Goal: Task Accomplishment & Management: Complete application form

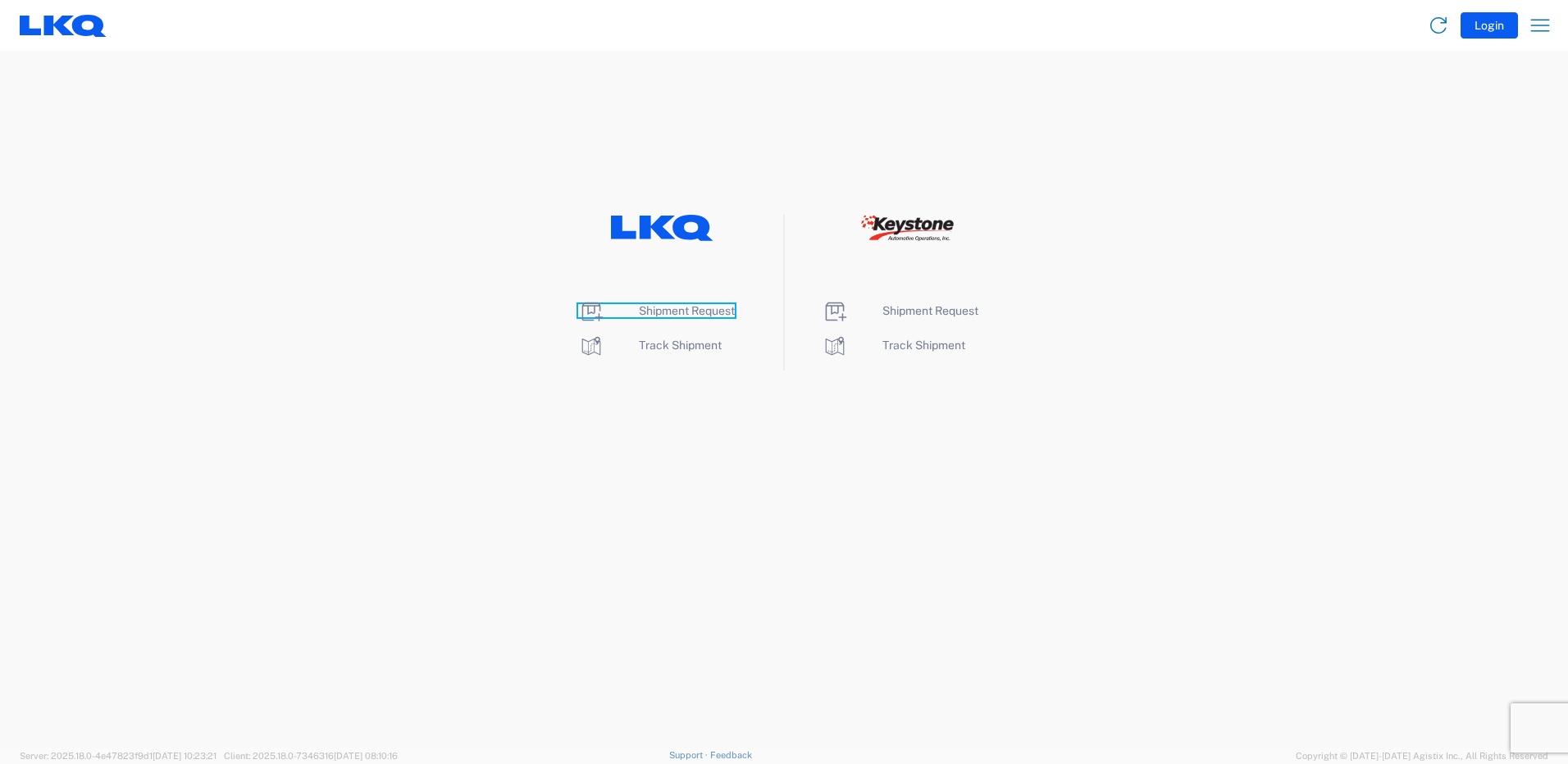
click at [672, 314] on span "Shipment Request" at bounding box center [687, 311] width 96 height 13
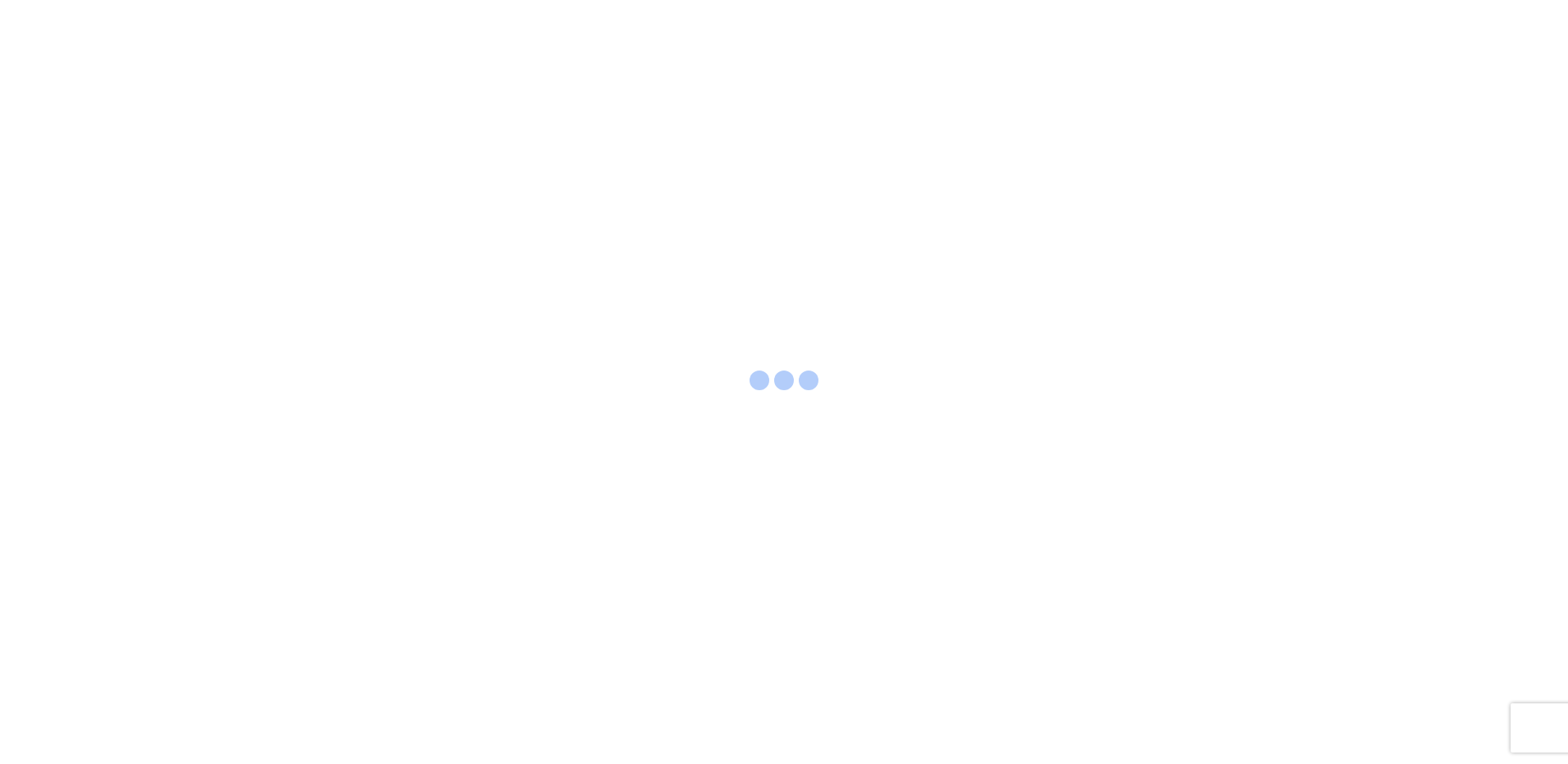
select select "FULL"
select select "LBS"
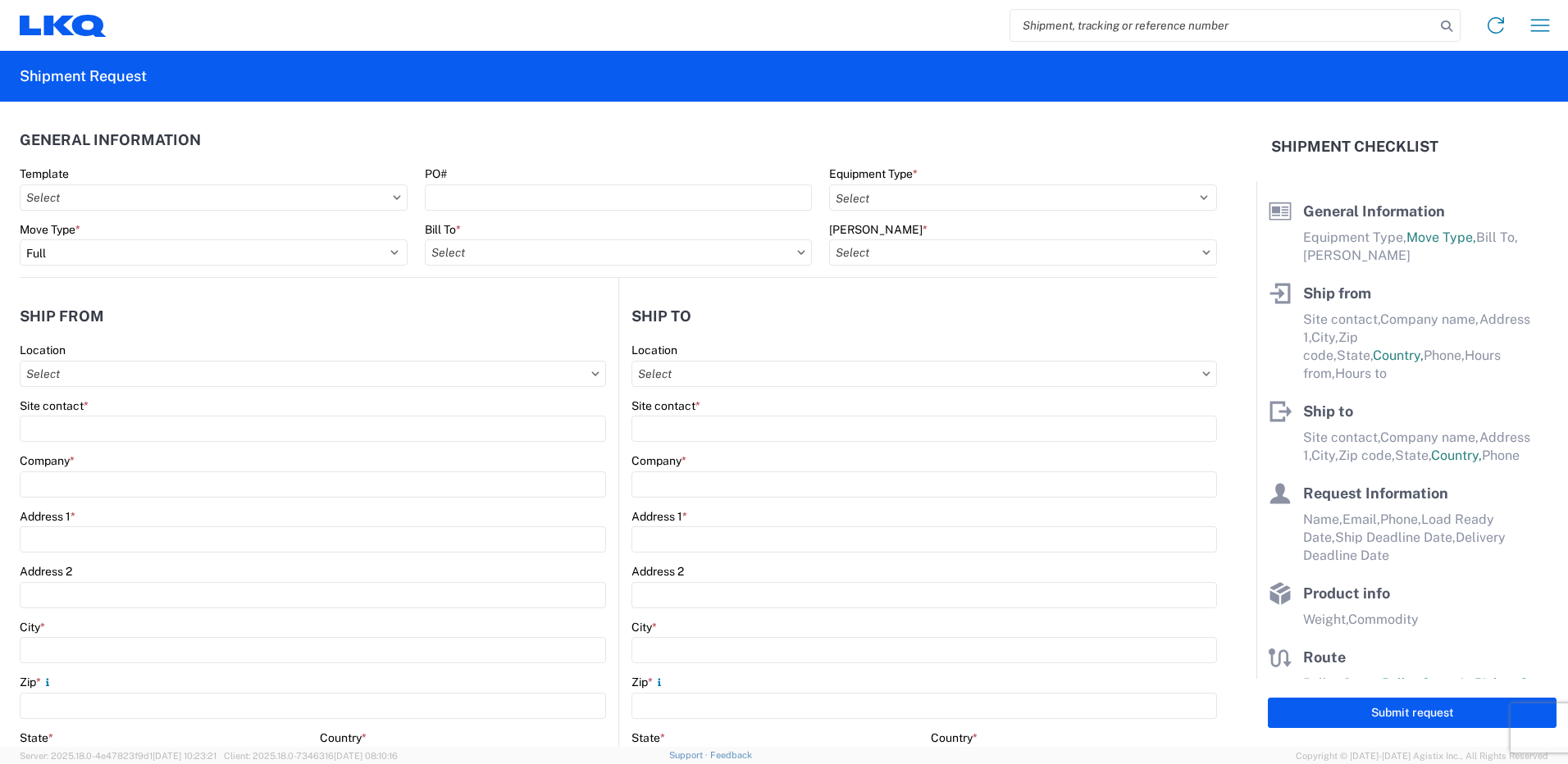
drag, startPoint x: 1155, startPoint y: 25, endPoint x: 1178, endPoint y: 30, distance: 23.5
click at [1155, 25] on input "search" at bounding box center [1222, 25] width 425 height 31
paste input "56621828"
type input "56621828"
click at [1447, 27] on icon at bounding box center [1446, 25] width 23 height 23
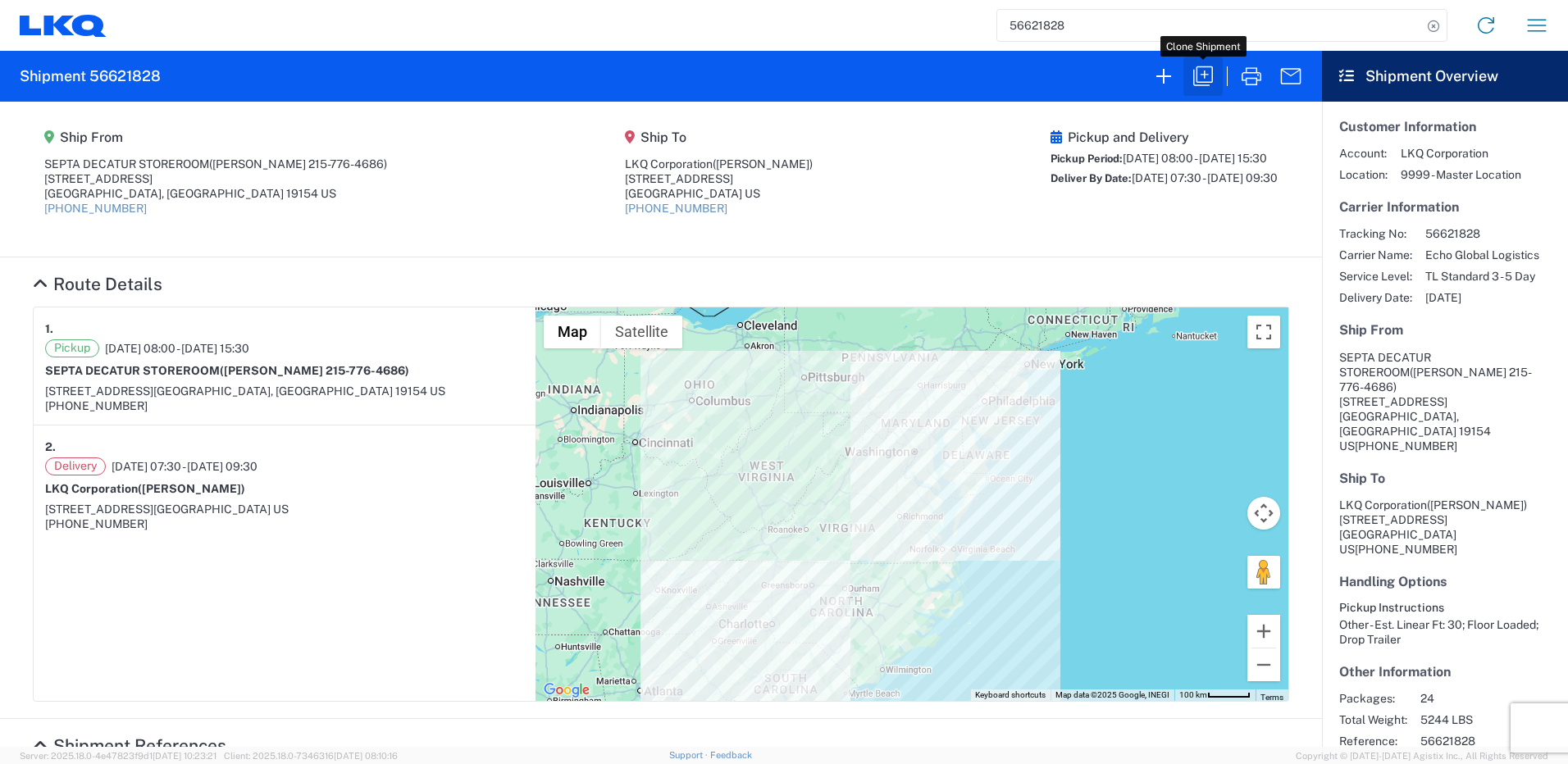
click at [1201, 72] on icon "button" at bounding box center [1202, 75] width 26 height 26
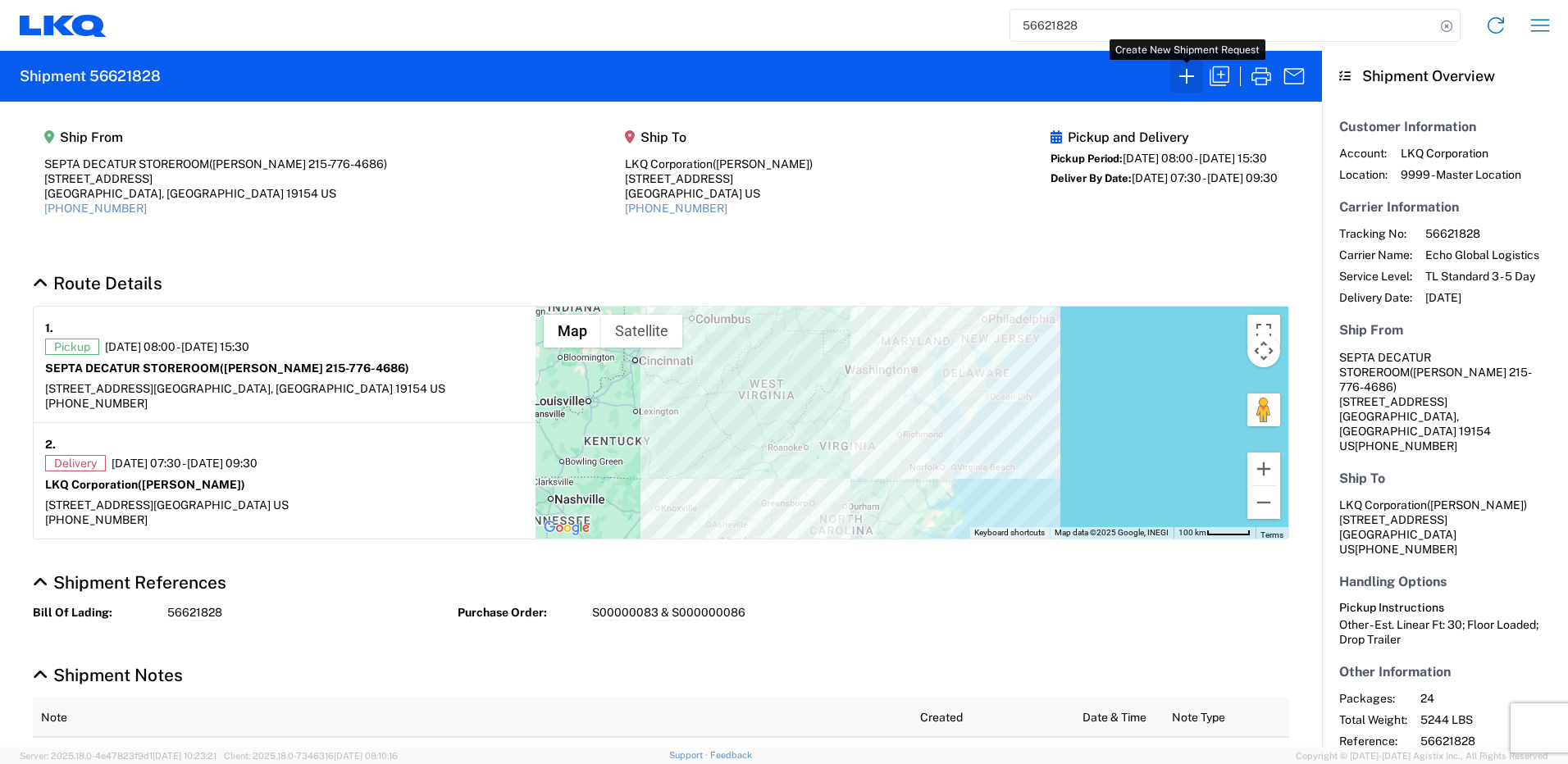
select select "FULL"
select select "US"
select select "LBS"
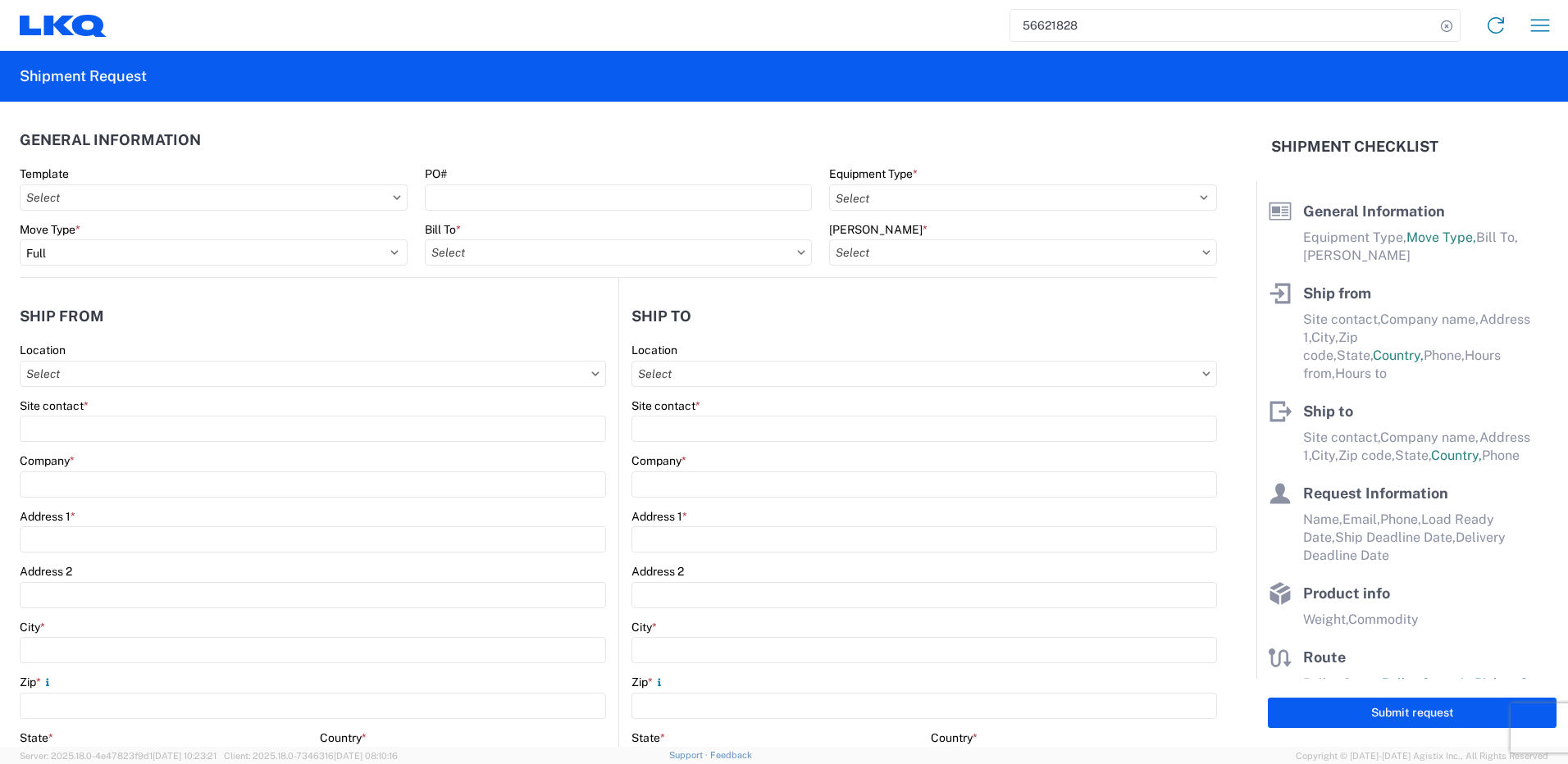
select select "STDV"
type input "Matthew Dooner 215-776-4686"
type input "SEPTA DECATUR STOREROOM"
type input "10551 DECATUR RD"
type input "PHILADELPHIA"
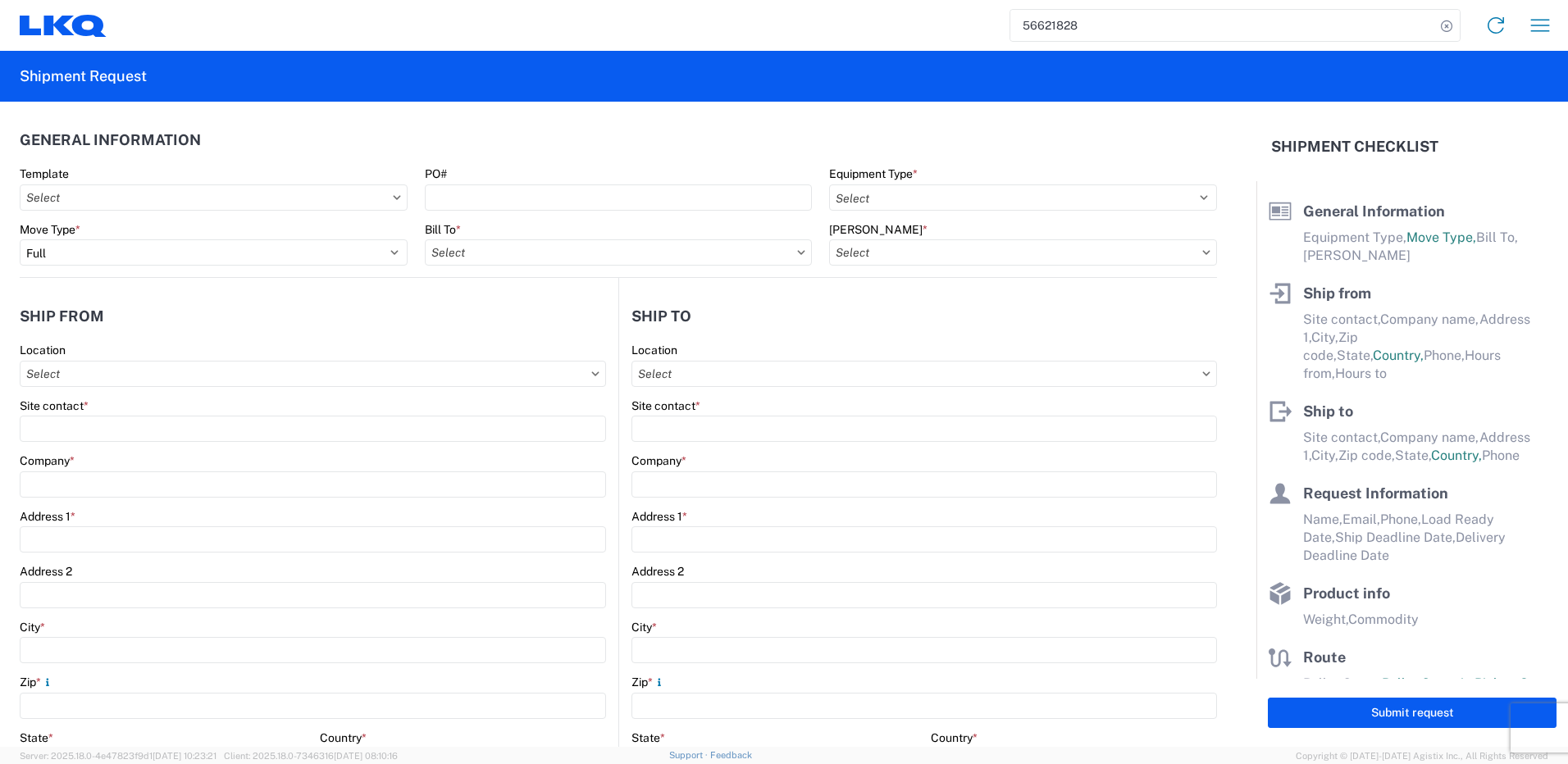
type input "19154"
type input "Brandon Adams"
type input "LKQ Corporation"
type input "905 J R Industrial Dr"
type input "Sanford"
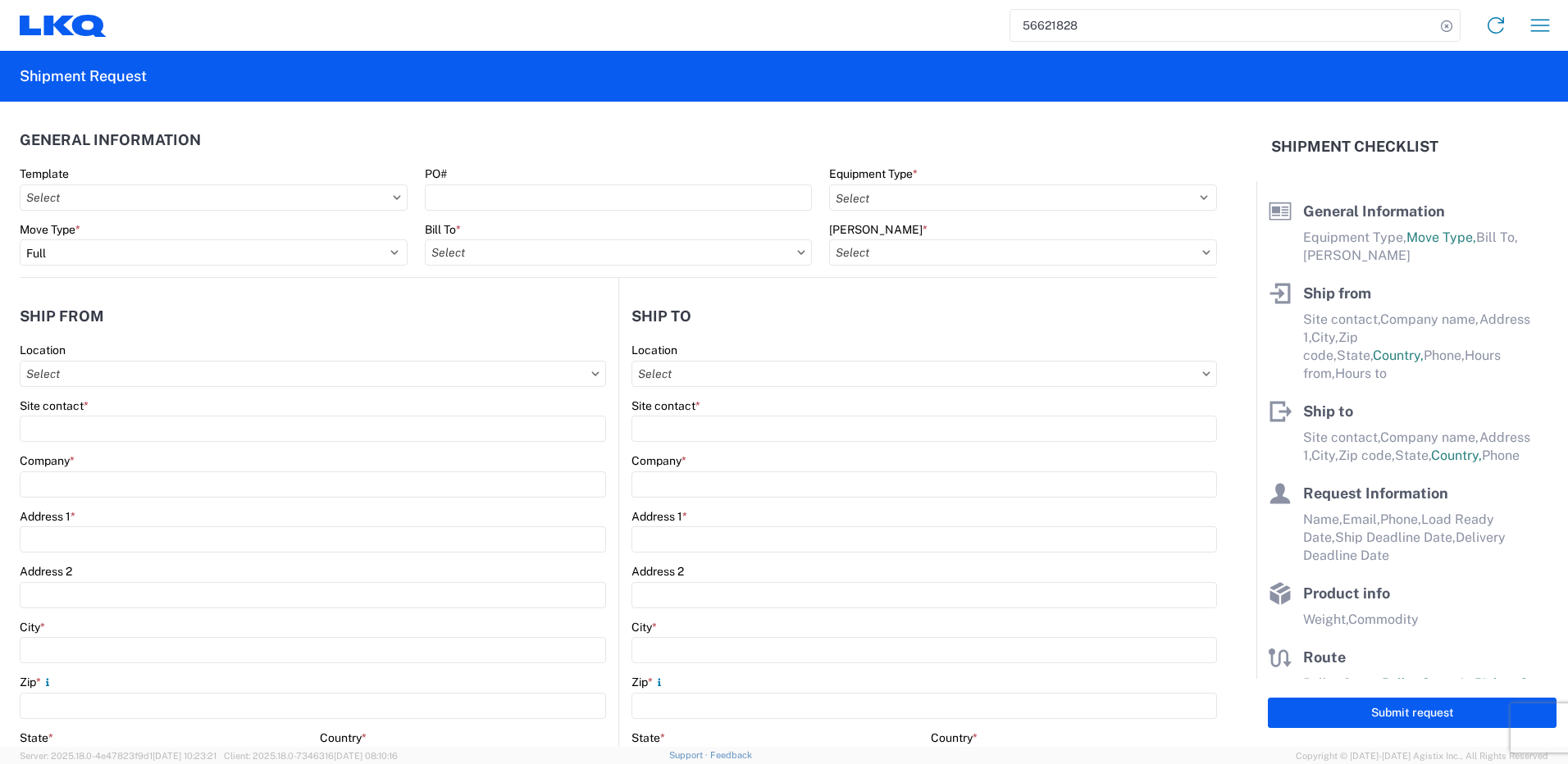
type input "27332"
type input "Unity"
type input "greenbeanlogistics@lkqcorp.com"
type input "9195695683"
type input "2025-09-01"
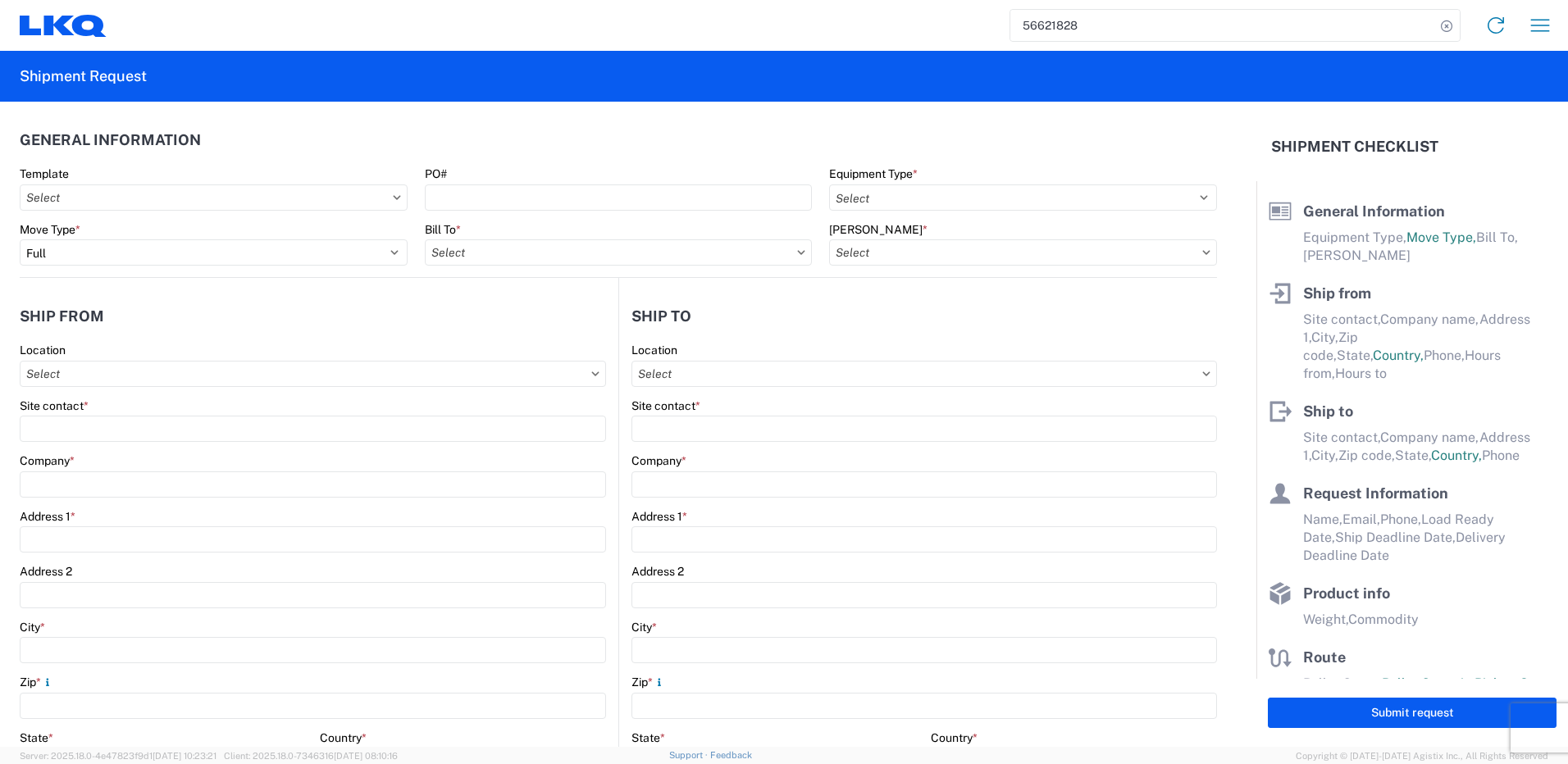
type input "2025-09-02"
type input "2025-09-03"
type textarea "PLEASE DO NOT SCHEDULE WITH TFORCE, XPO, or ARRIVE - USE ECHO: NATHAN SEELEY"
type input "5244"
type input "Other"
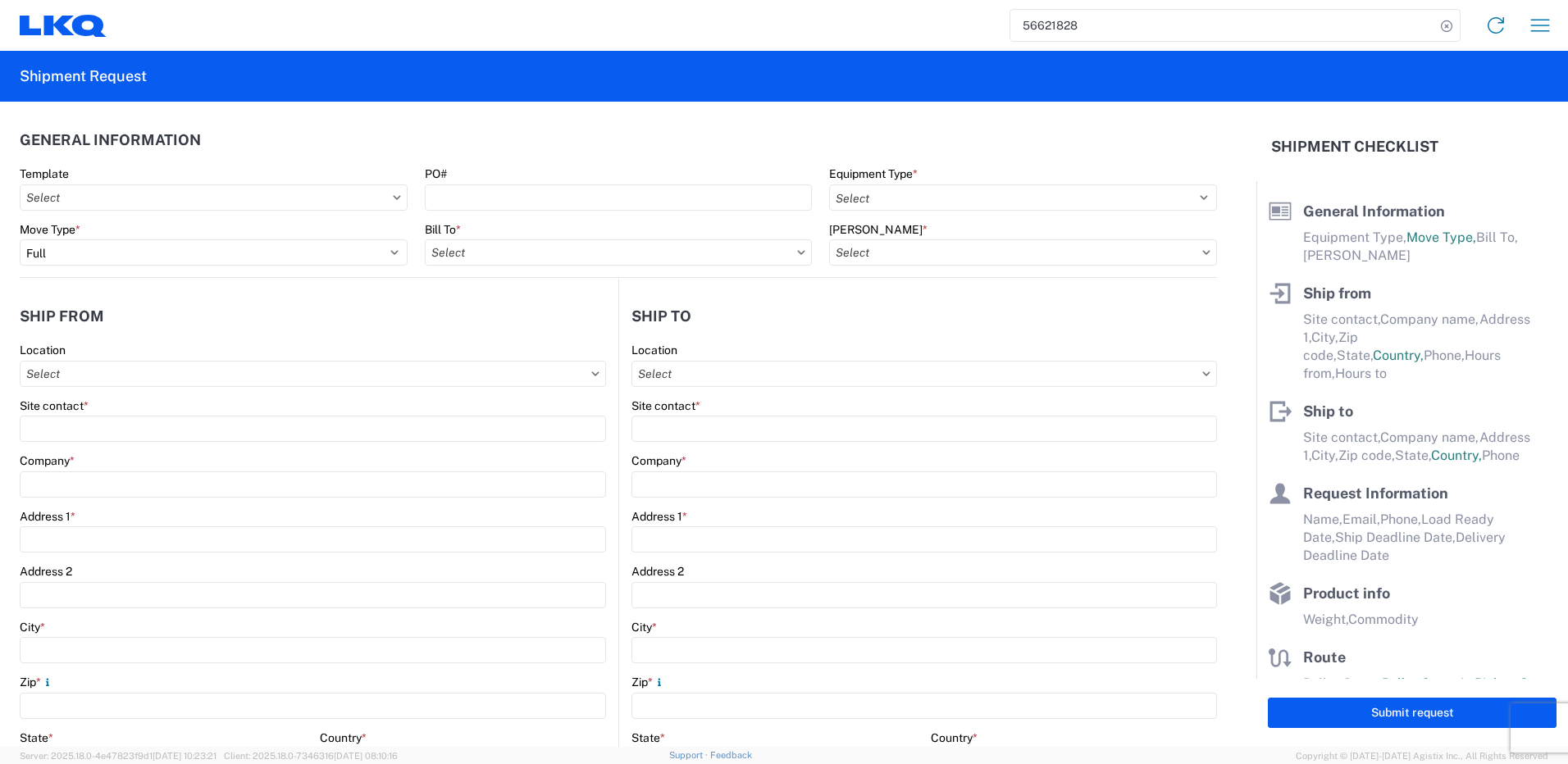
type input "24"
type input "96"
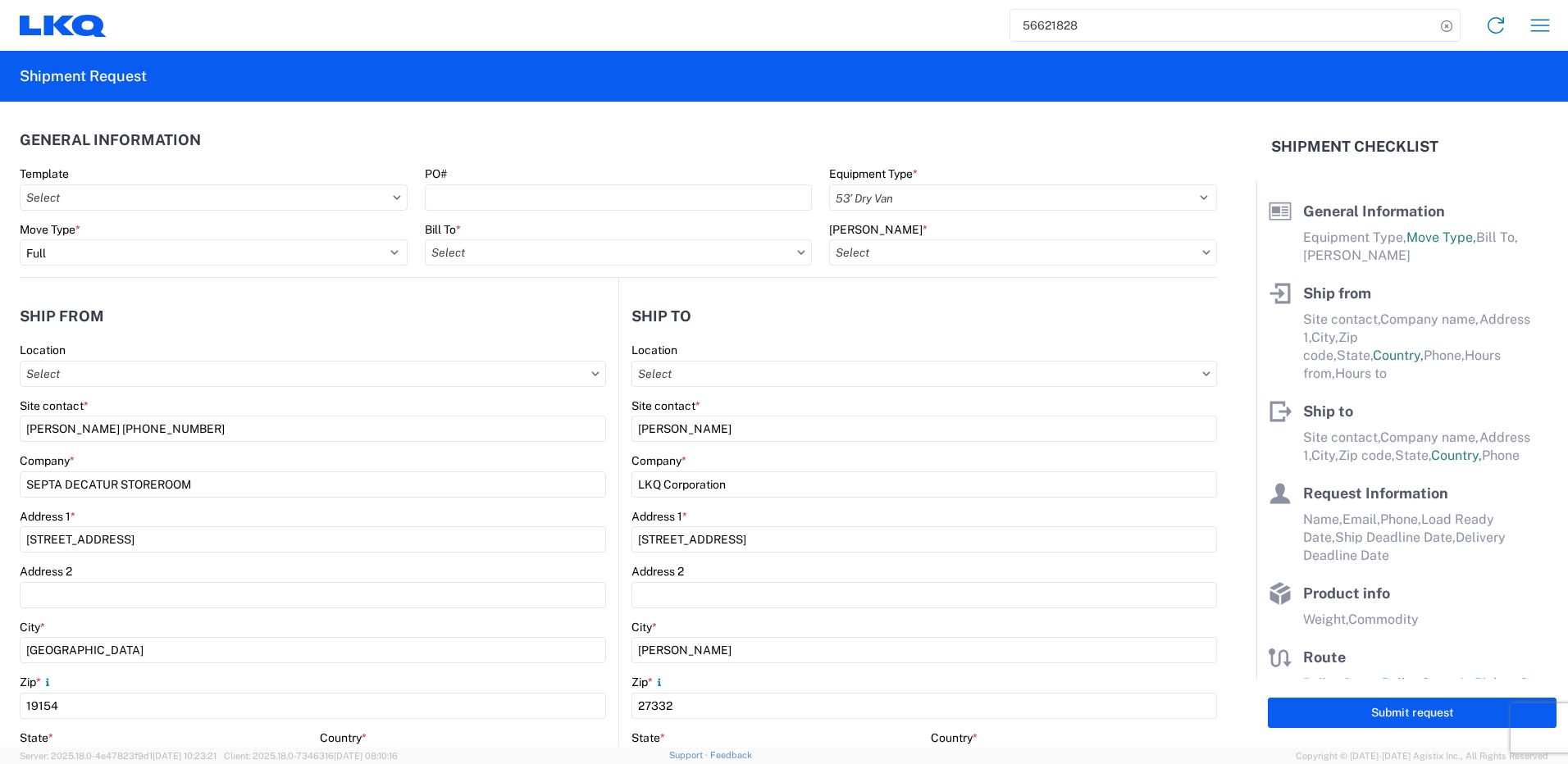
select select "US"
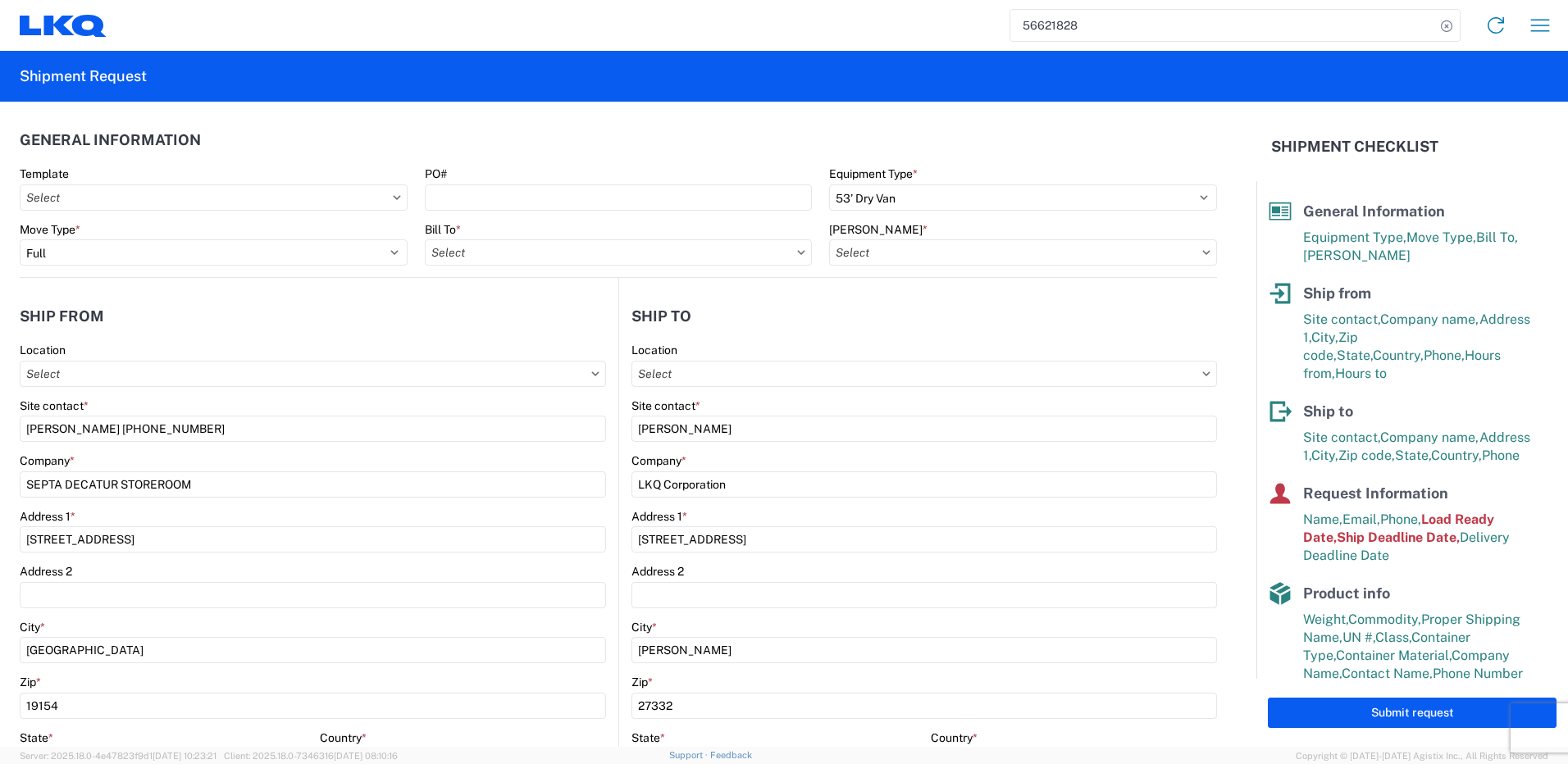
type input "1921 - LKQ Sanford"
select select "8 Corrosive"
type input "1882 - North American ATK Corporation"
type input "1882-3300-50180-0000 - 1882 Freight In - Parts, 1882-3300-50180-0000 - 1882 Fre…"
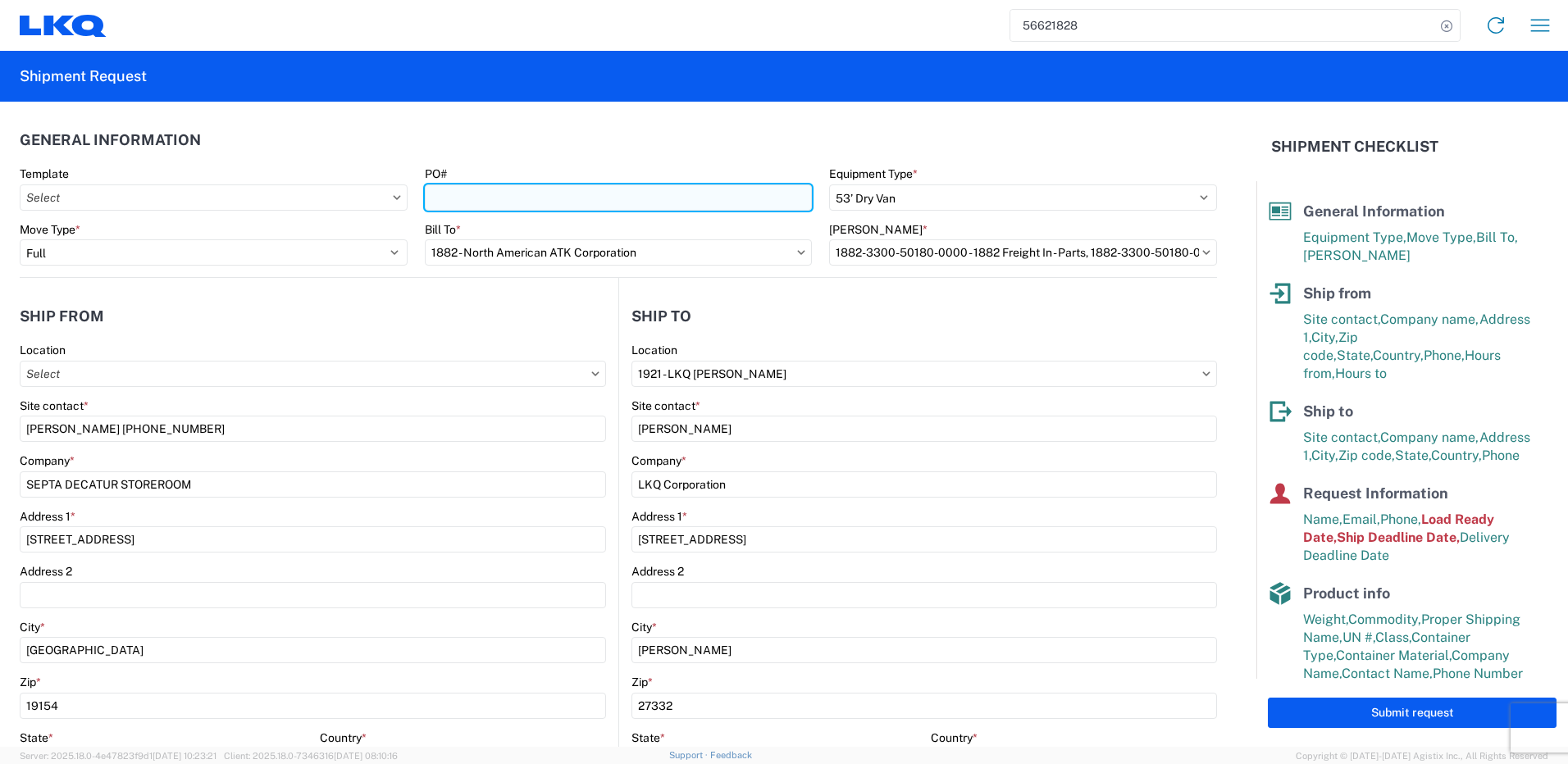
drag, startPoint x: 565, startPoint y: 201, endPoint x: 581, endPoint y: 187, distance: 21.3
click at [565, 201] on input "PO#" at bounding box center [618, 197] width 388 height 26
paste input "S000000090"
type input "S000000090"
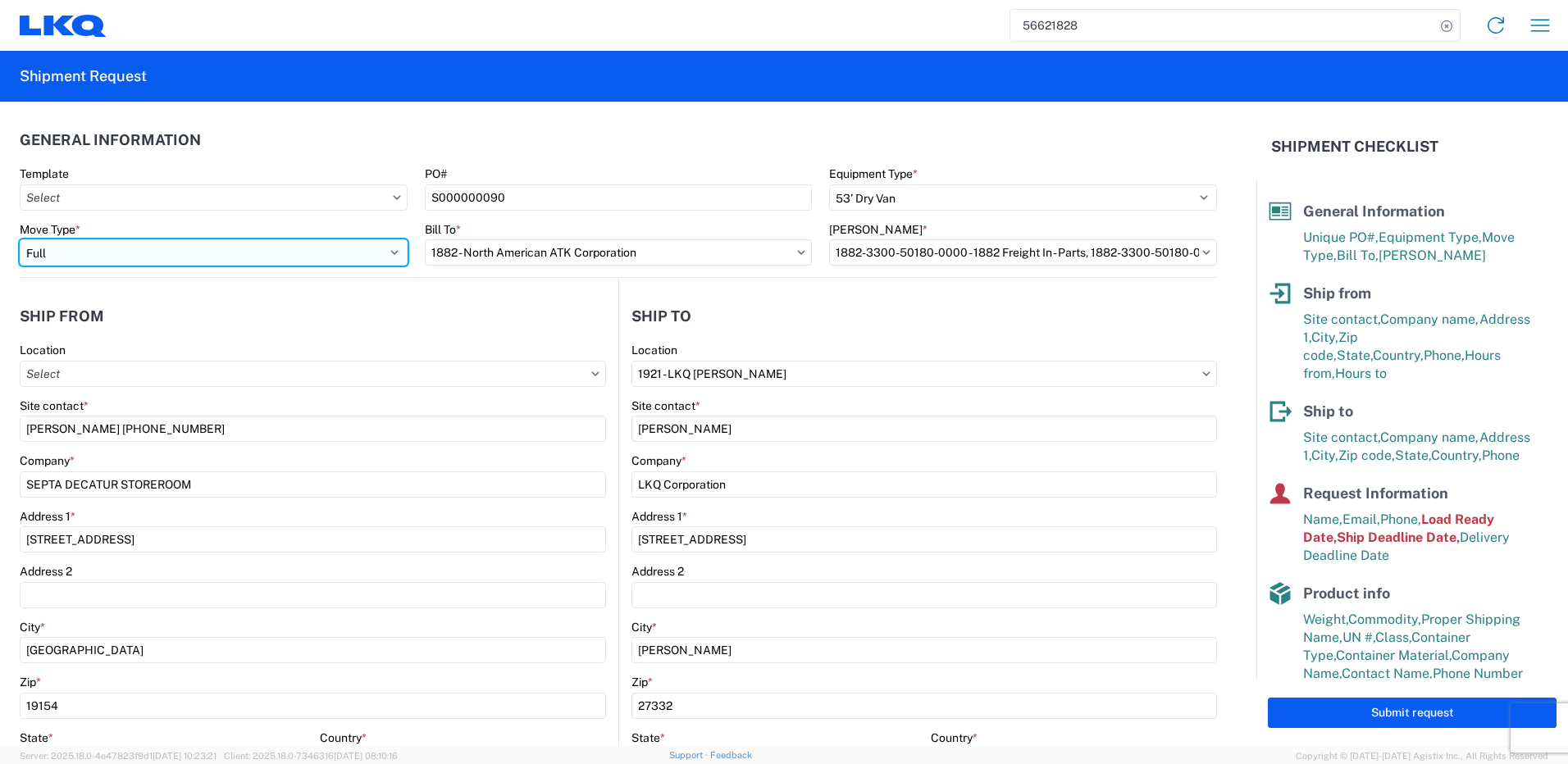
drag, startPoint x: 198, startPoint y: 246, endPoint x: 214, endPoint y: 256, distance: 18.9
click at [198, 246] on select "Select Full Partial TL" at bounding box center [214, 252] width 388 height 26
select select "PARTIAL_TL"
click at [20, 239] on select "Select Full Partial TL" at bounding box center [214, 252] width 388 height 26
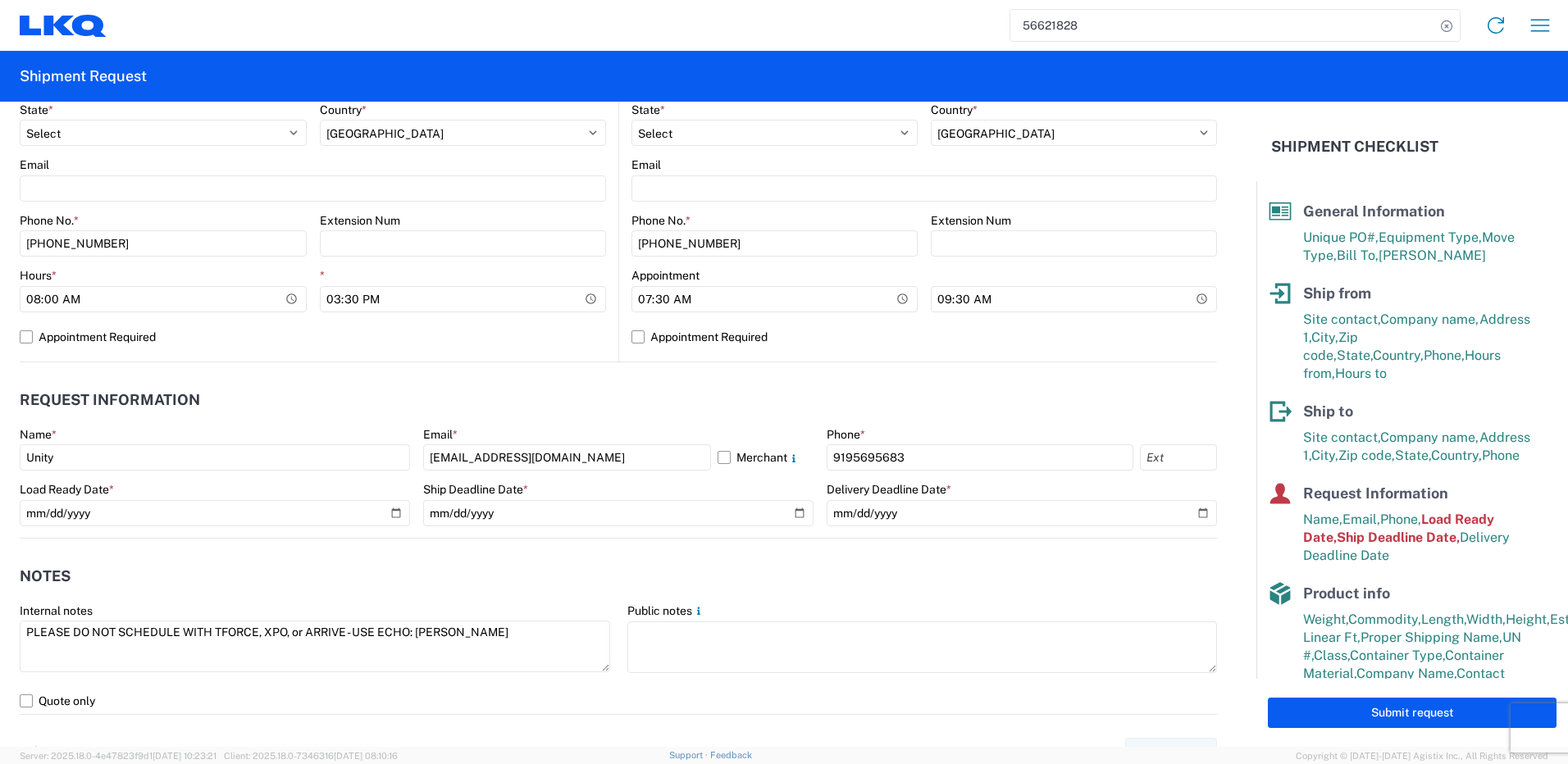
scroll to position [656, 0]
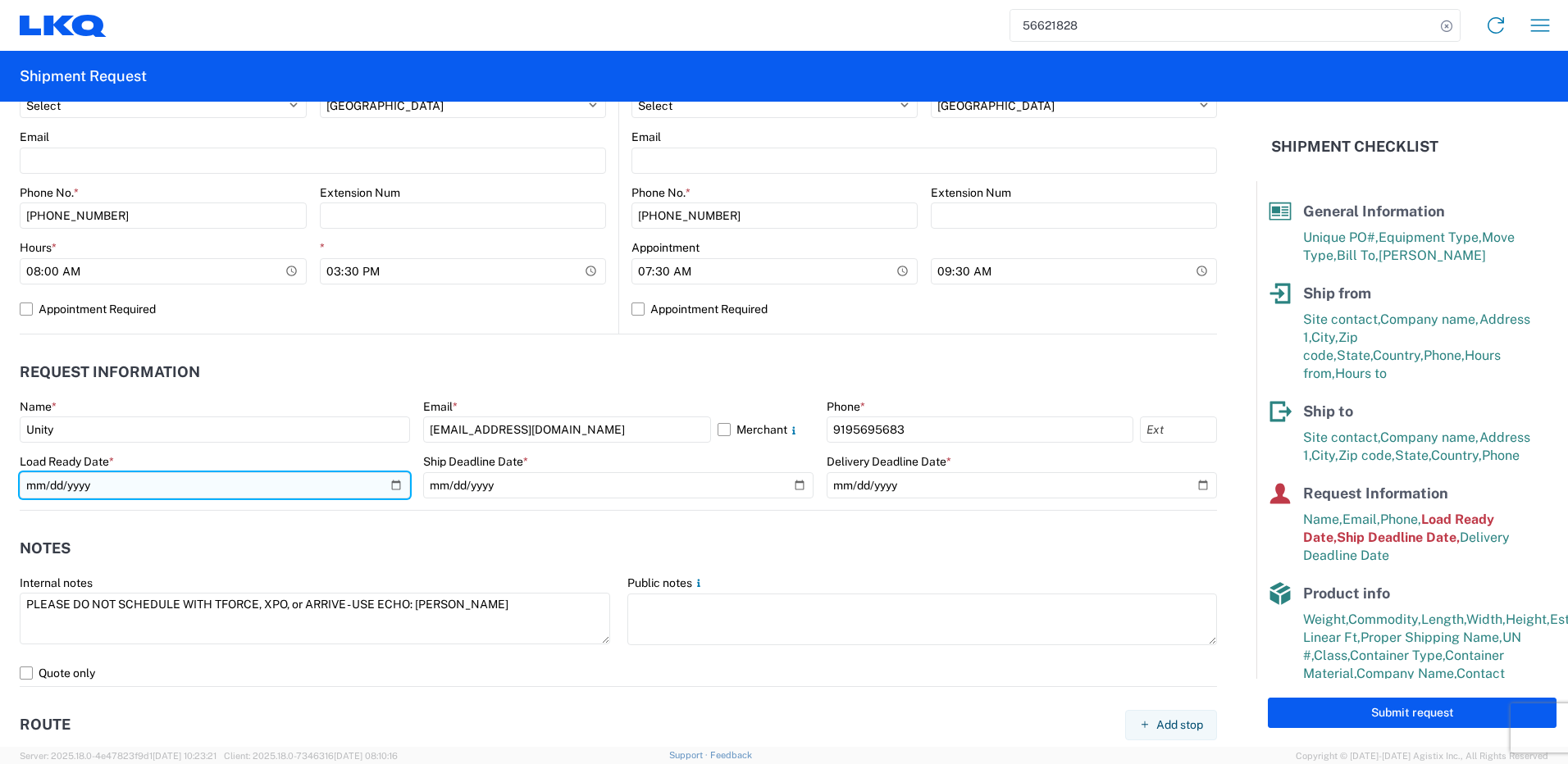
click at [386, 483] on input "2025-09-01" at bounding box center [215, 485] width 390 height 26
type input "2025-09-04"
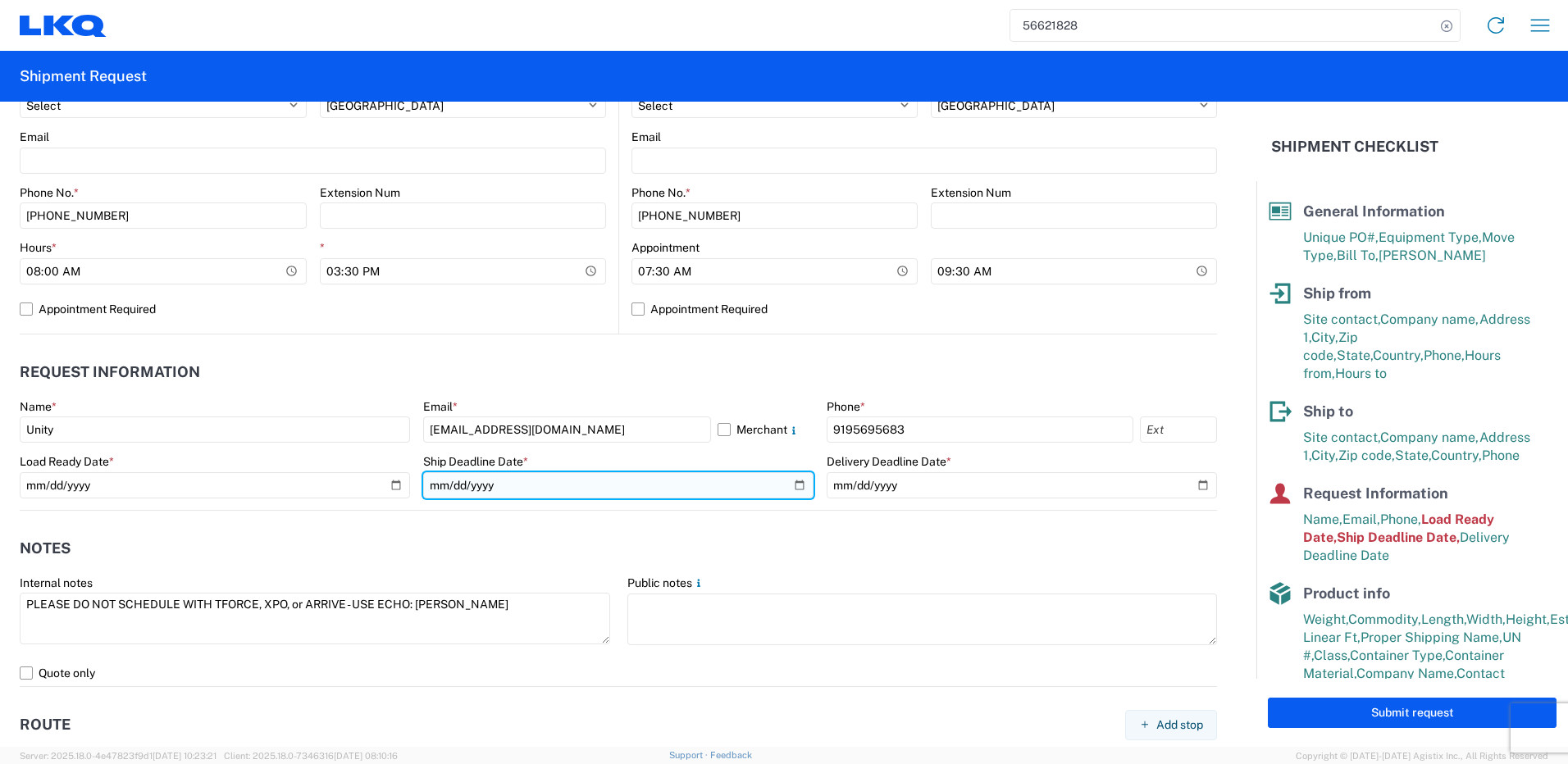
click at [580, 481] on input "2025-09-02" at bounding box center [618, 485] width 390 height 26
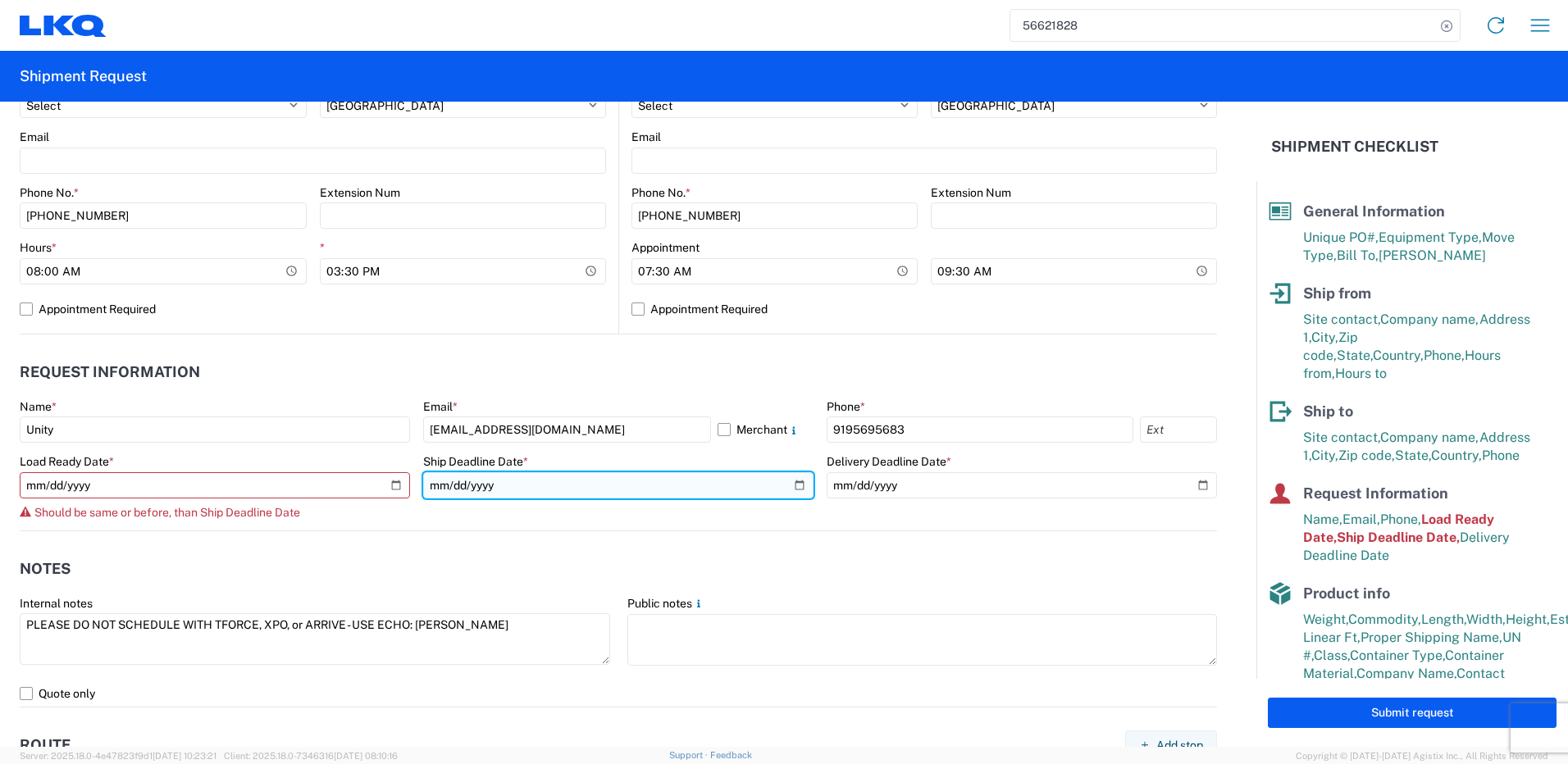
click at [793, 484] on input "2025-09-02" at bounding box center [618, 485] width 390 height 26
type input "2025-09-05"
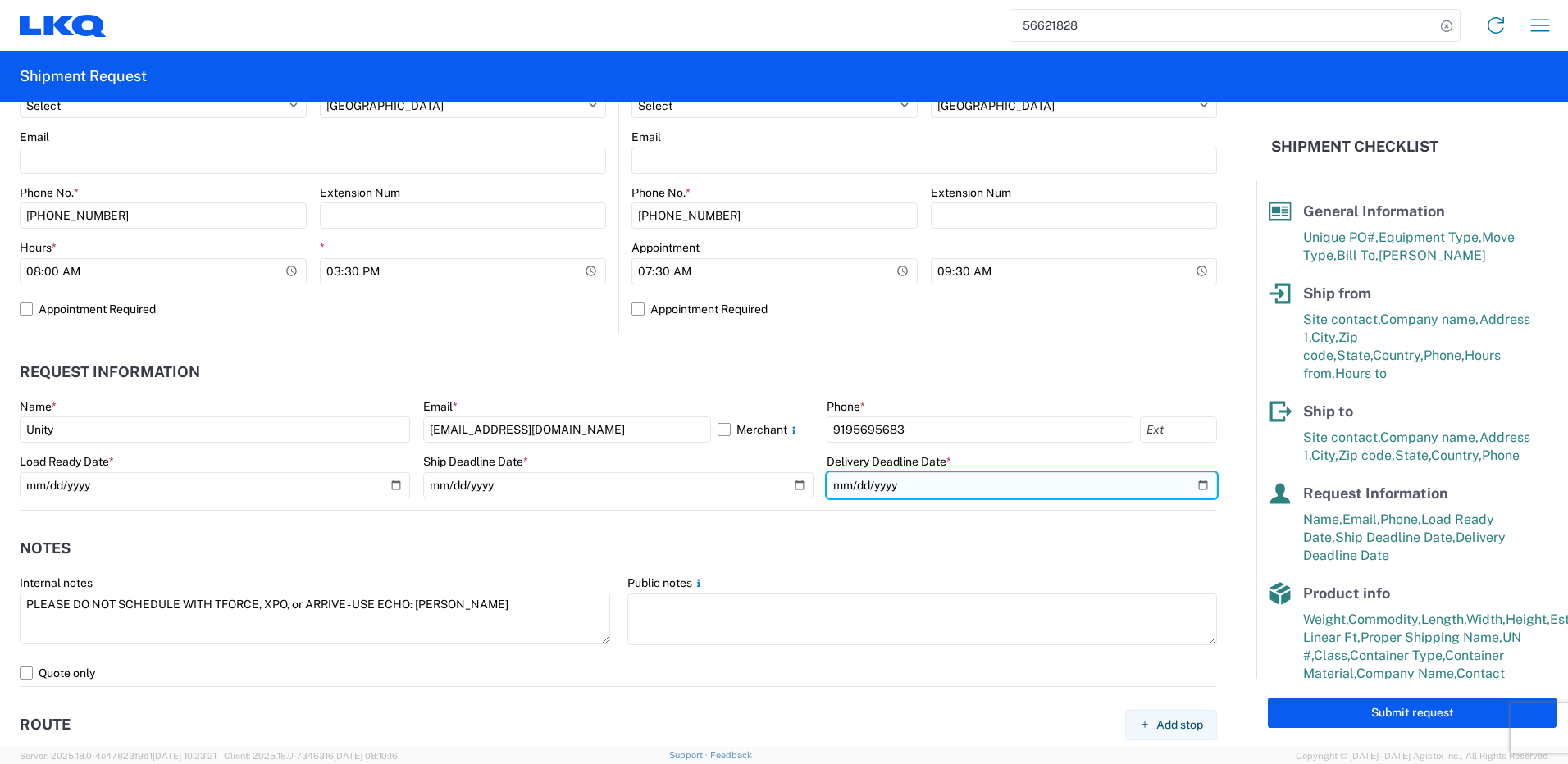
click at [880, 485] on input "2025-09-03" at bounding box center [1021, 485] width 390 height 26
click at [1186, 480] on input "2025-09-03" at bounding box center [1021, 485] width 390 height 26
type input "2025-09-08"
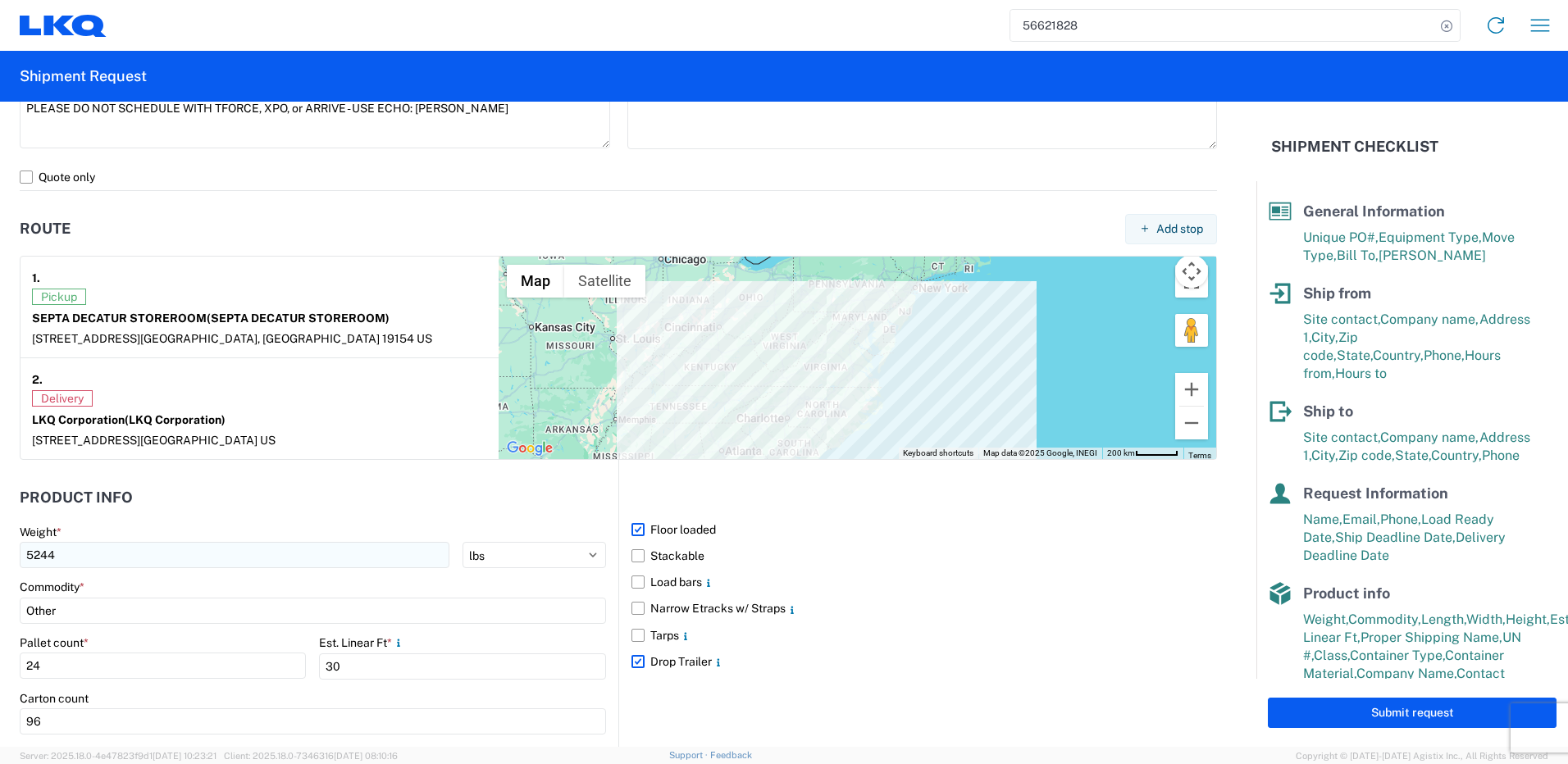
scroll to position [1312, 0]
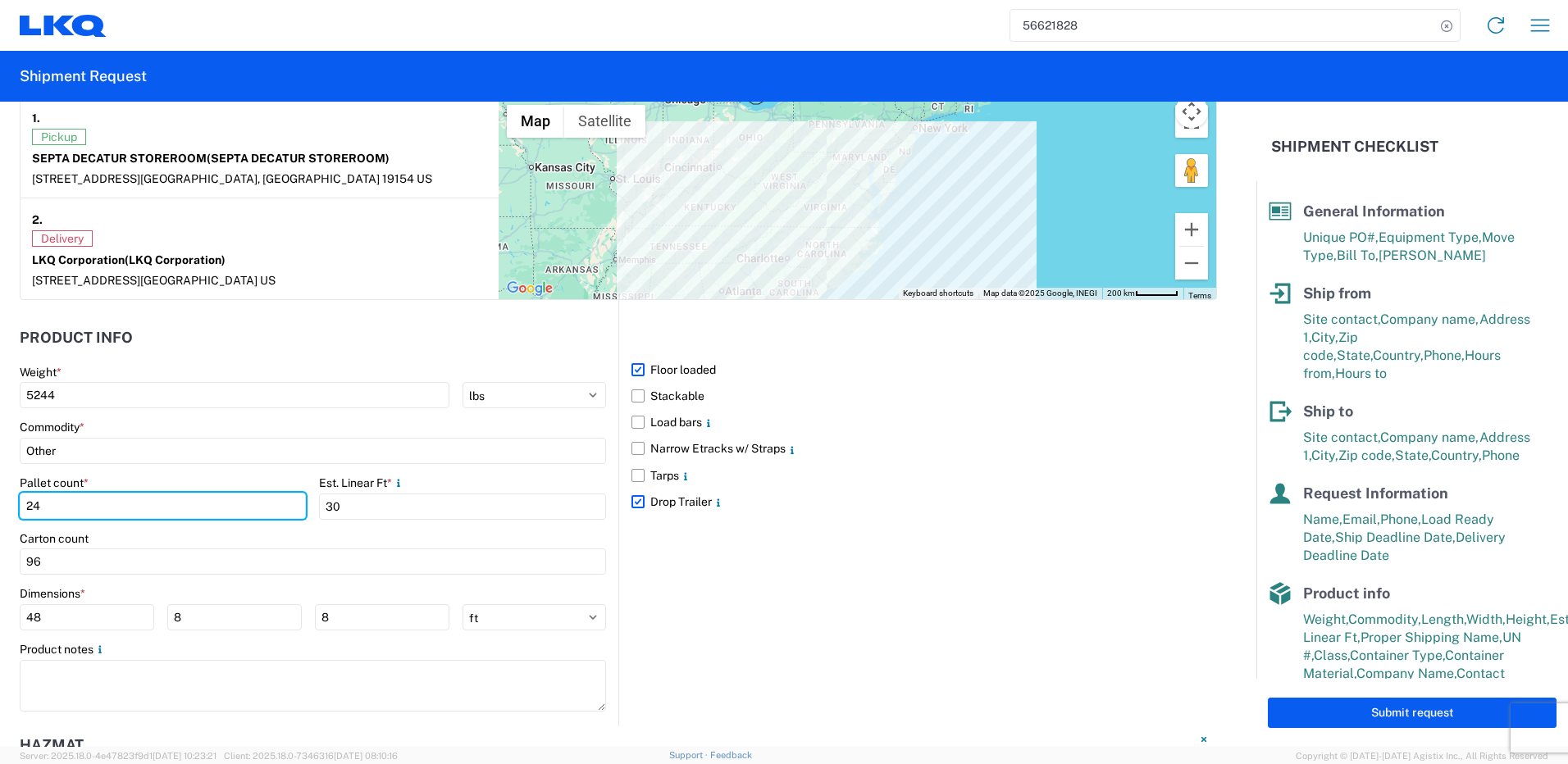
drag, startPoint x: 53, startPoint y: 511, endPoint x: 18, endPoint y: 511, distance: 35.0
click at [18, 511] on form "General Information Template PO# S000000090 Equipment Type * Select 53’ Dry Van…" at bounding box center [628, 425] width 1256 height 646
type input "12"
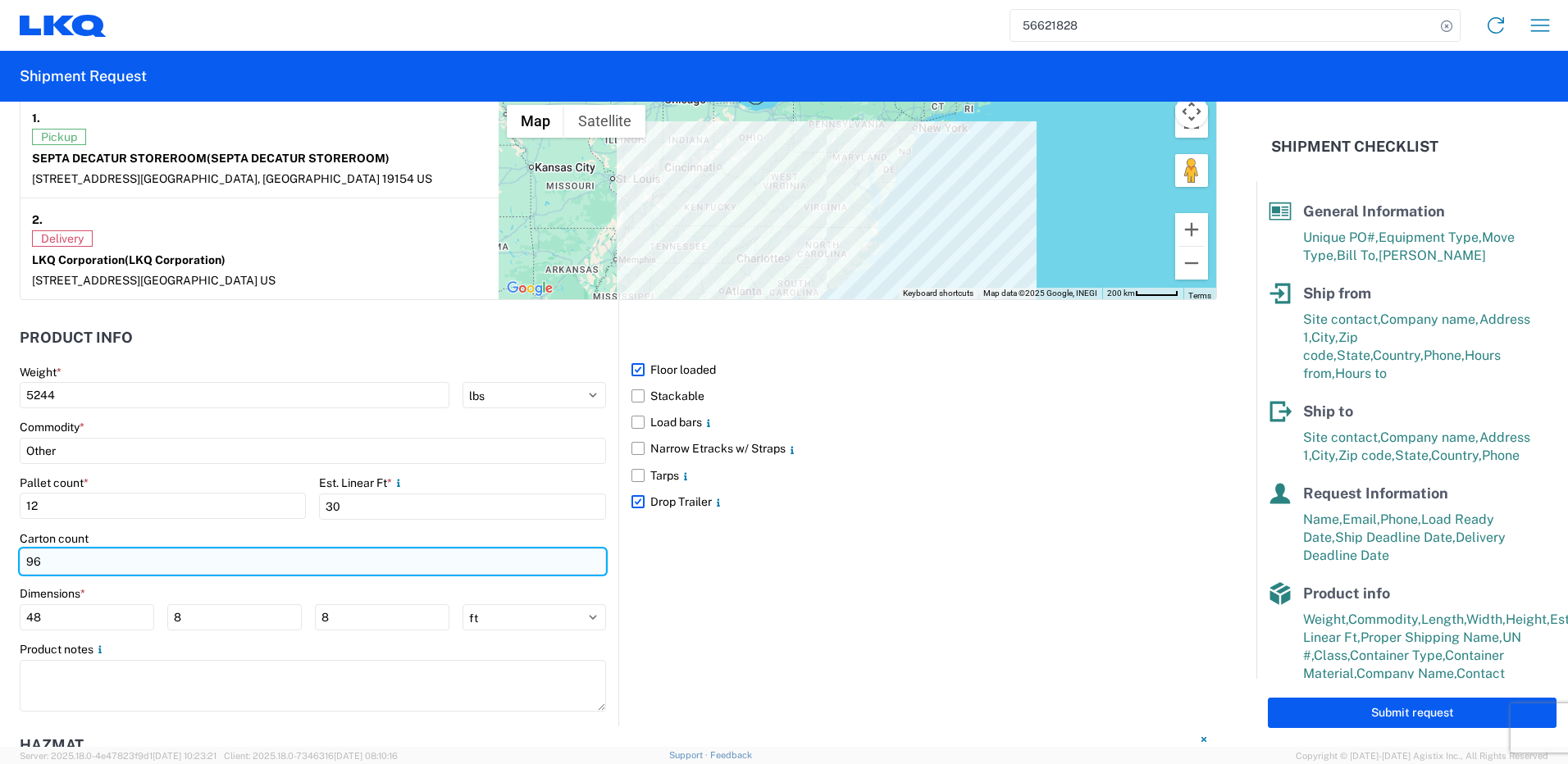
drag, startPoint x: 61, startPoint y: 560, endPoint x: 26, endPoint y: 564, distance: 35.2
click at [26, 564] on input "96" at bounding box center [313, 561] width 587 height 26
type input "48"
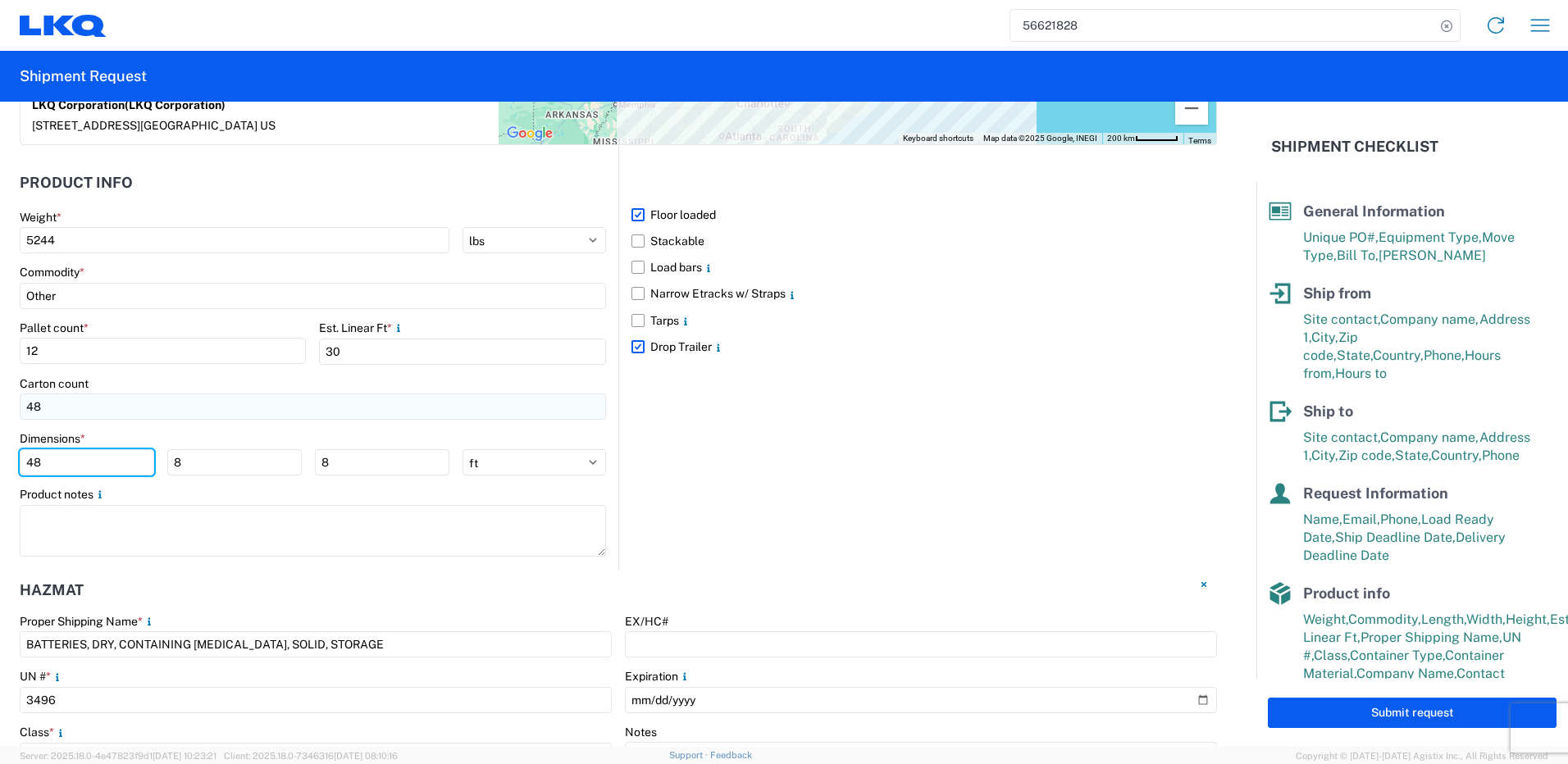
scroll to position [1476, 0]
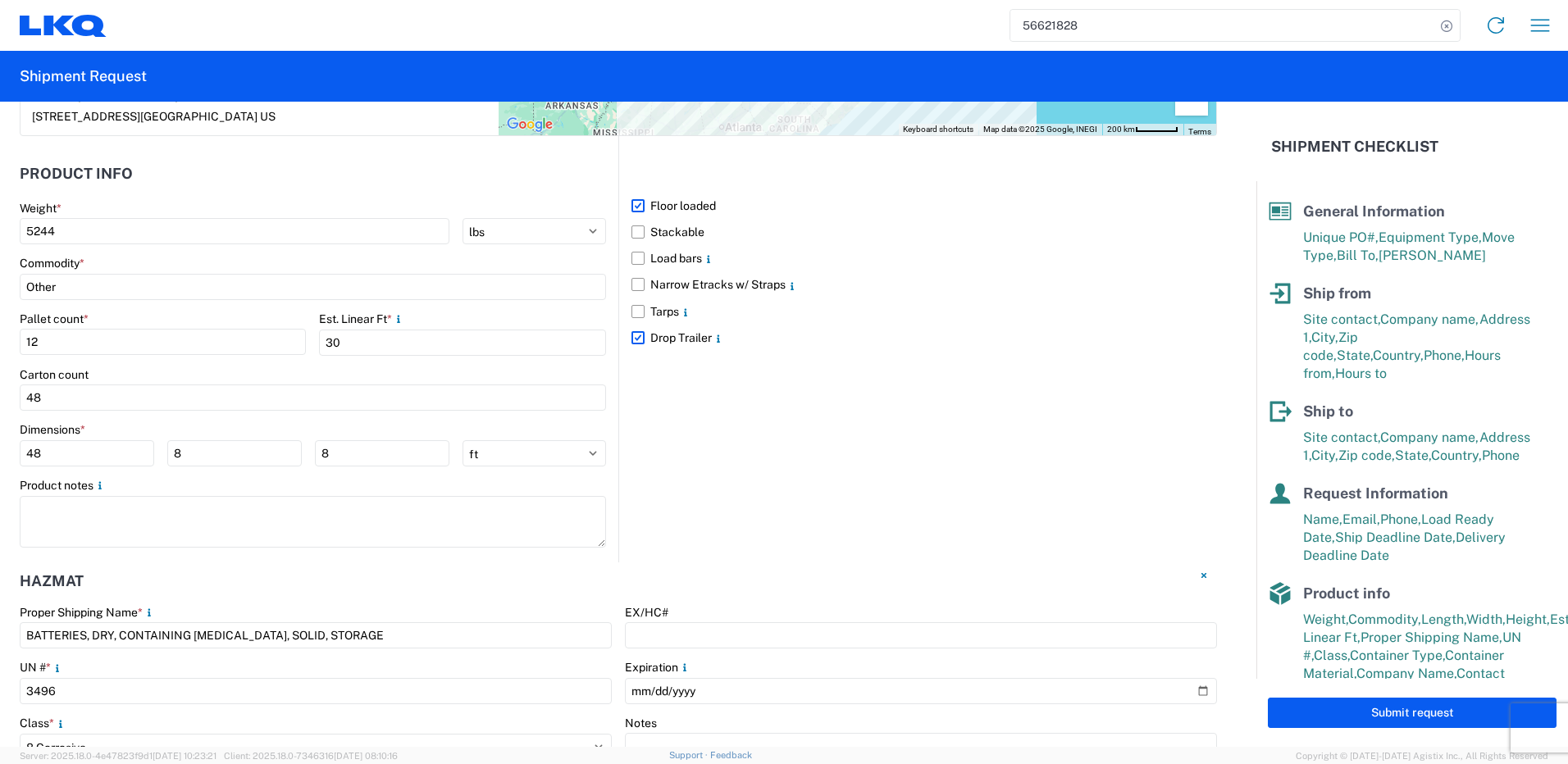
click at [265, 558] on main "Weight * 5244 kgs lbs Commodity * Other Pallet count * 12 Est. Linear Ft * 30 C…" at bounding box center [319, 382] width 598 height 362
drag, startPoint x: 338, startPoint y: 339, endPoint x: 309, endPoint y: 338, distance: 29.0
click at [309, 338] on div "Pallet count * 12 Est. Linear Ft * 30" at bounding box center [313, 339] width 587 height 55
type input "20"
click at [336, 554] on main "Weight * 5244 kgs lbs Commodity * Other Pallet count * 12 Est. Linear Ft * 20 C…" at bounding box center [319, 382] width 598 height 362
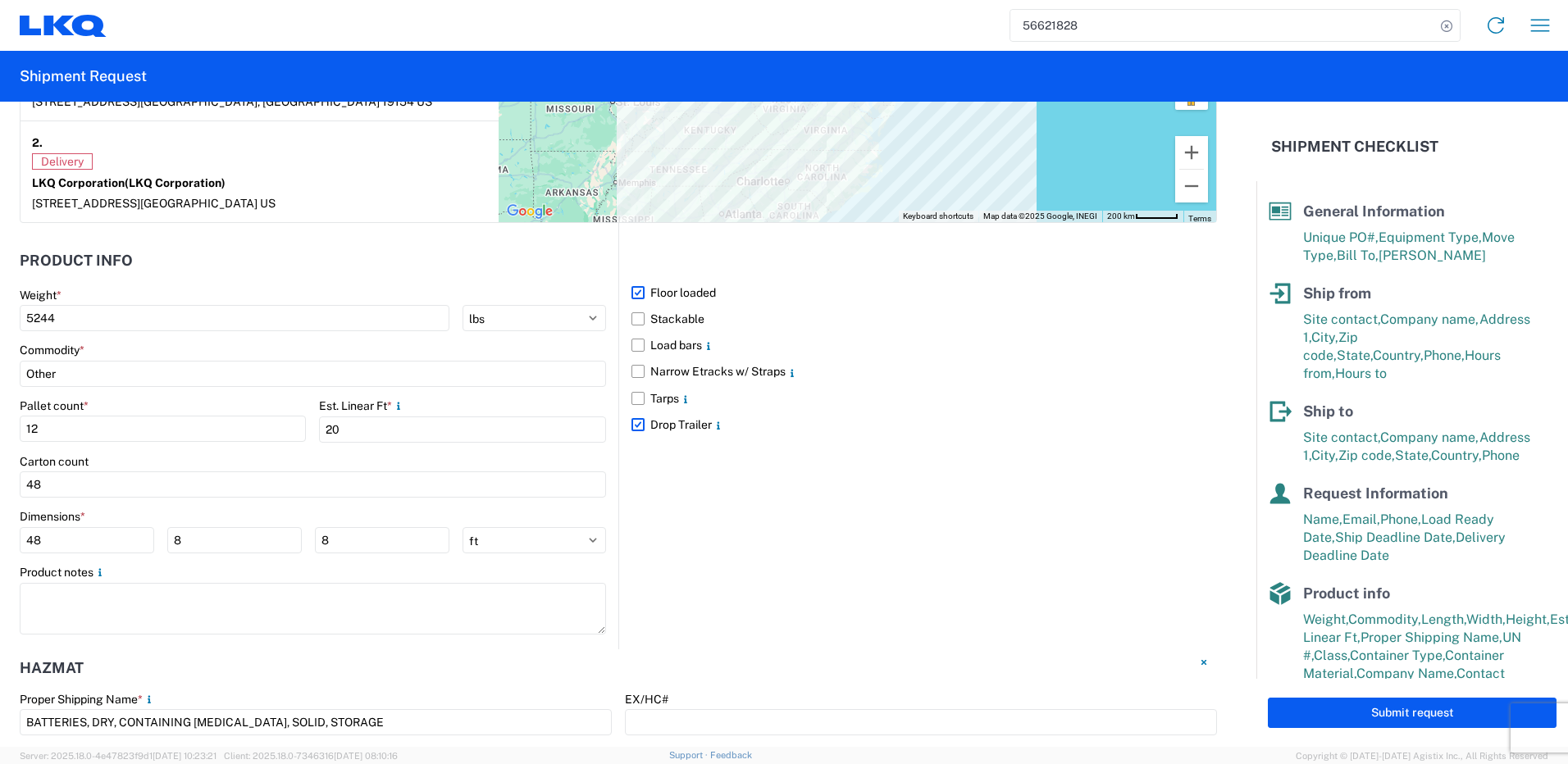
scroll to position [1061, 0]
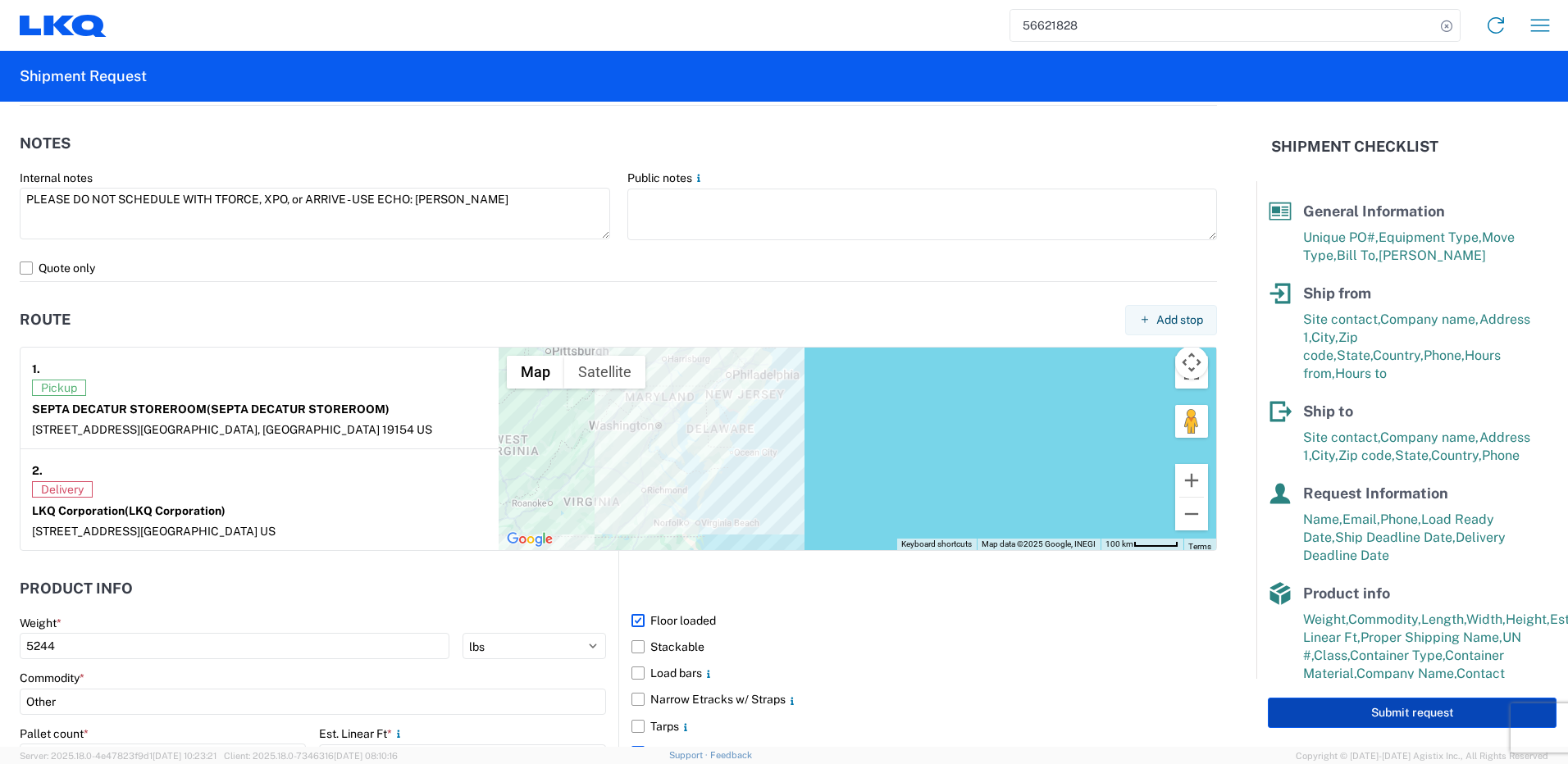
click at [1395, 709] on button "Submit request" at bounding box center [1412, 712] width 288 height 30
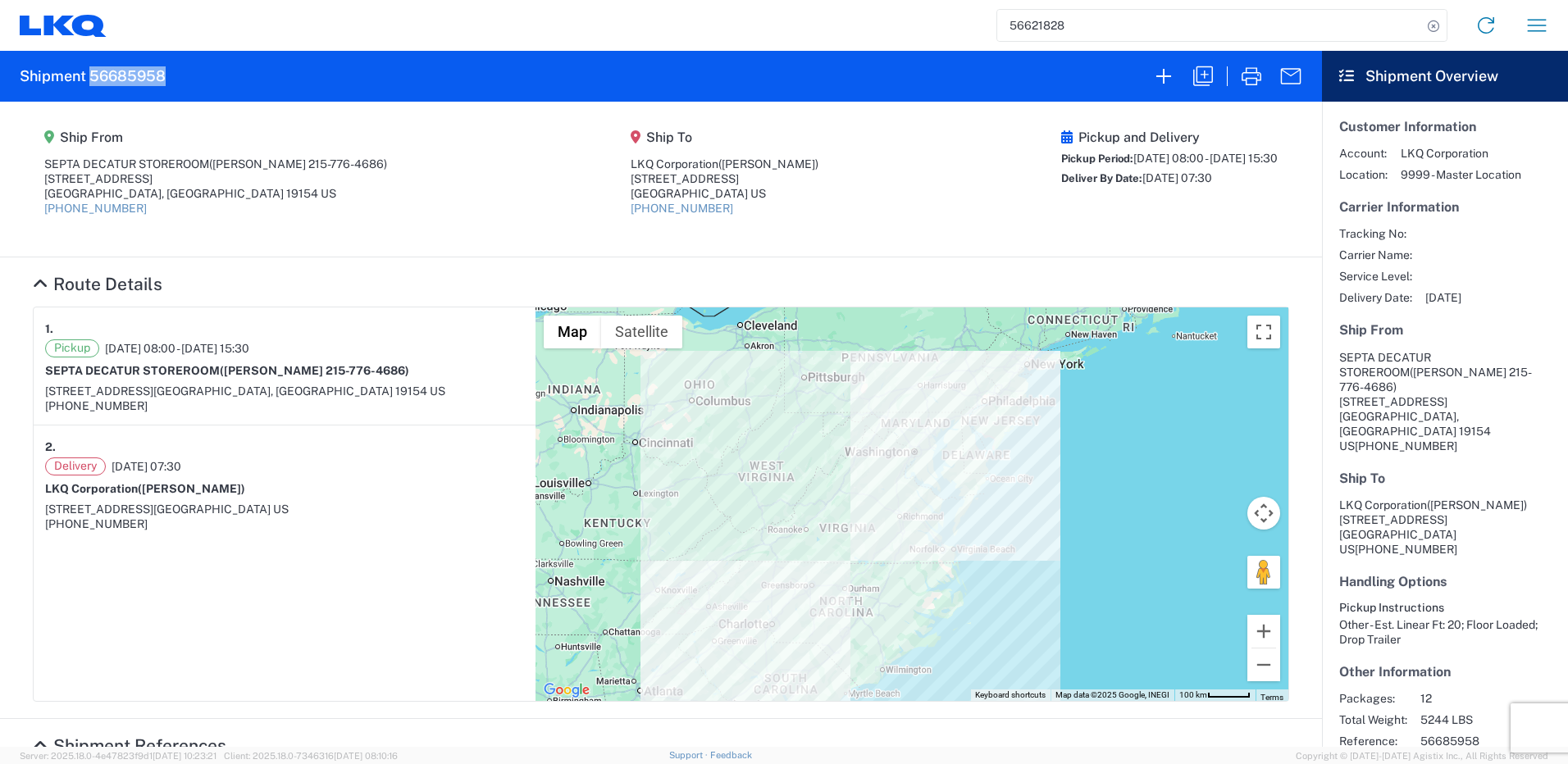
drag, startPoint x: 173, startPoint y: 76, endPoint x: 89, endPoint y: 75, distance: 84.0
click at [89, 75] on agx-form-header "Shipment 56685958" at bounding box center [661, 76] width 1322 height 51
copy h2 "56685958"
drag, startPoint x: 165, startPoint y: 71, endPoint x: 191, endPoint y: 79, distance: 27.2
click at [165, 71] on h2 "Shipment 56685958" at bounding box center [93, 76] width 146 height 20
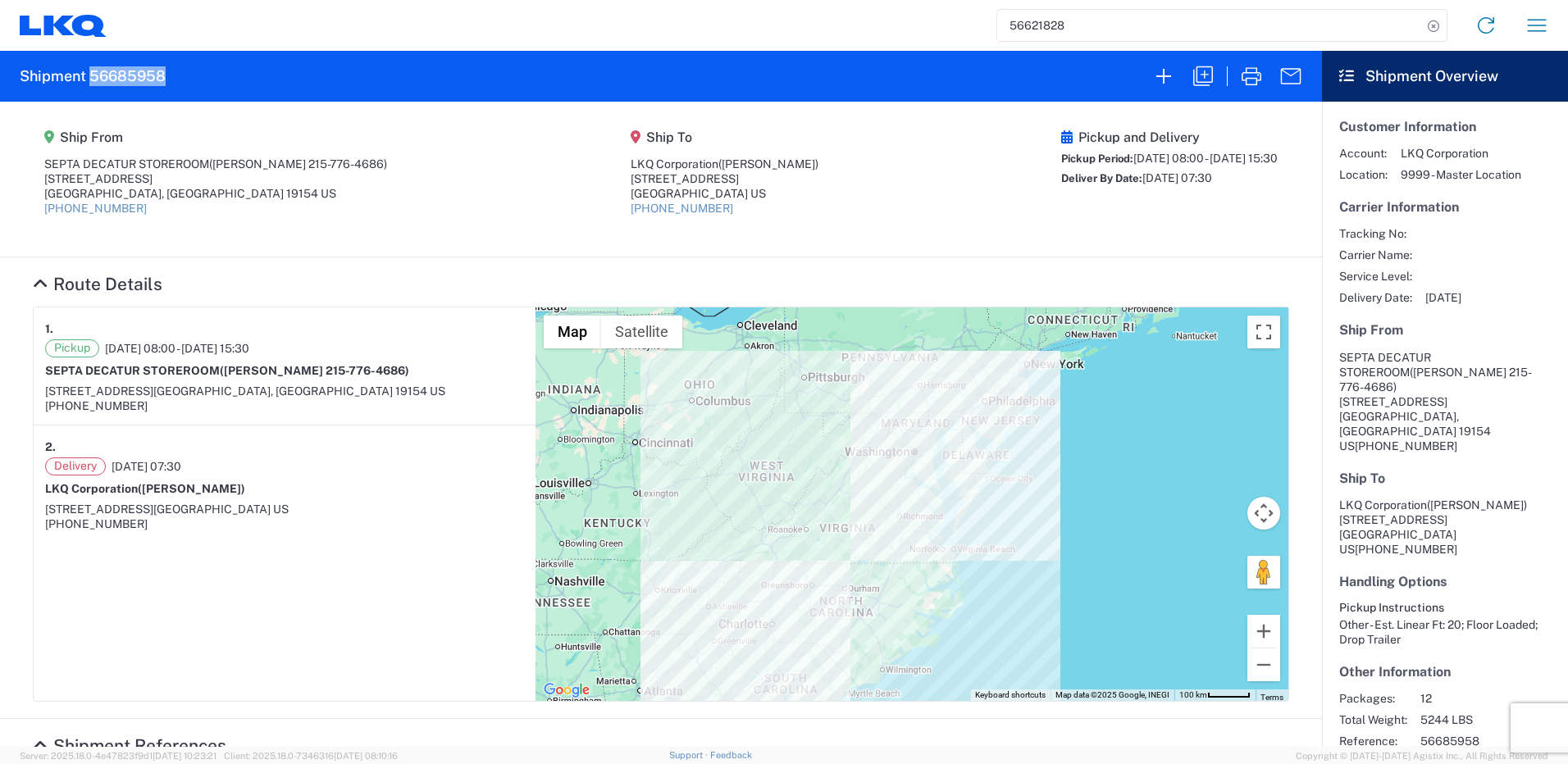
drag, startPoint x: 155, startPoint y: 76, endPoint x: 89, endPoint y: 75, distance: 66.0
click at [89, 75] on agx-form-header "Shipment 56685958" at bounding box center [661, 76] width 1322 height 51
copy h2 "56685958"
